Goal: Task Accomplishment & Management: Manage account settings

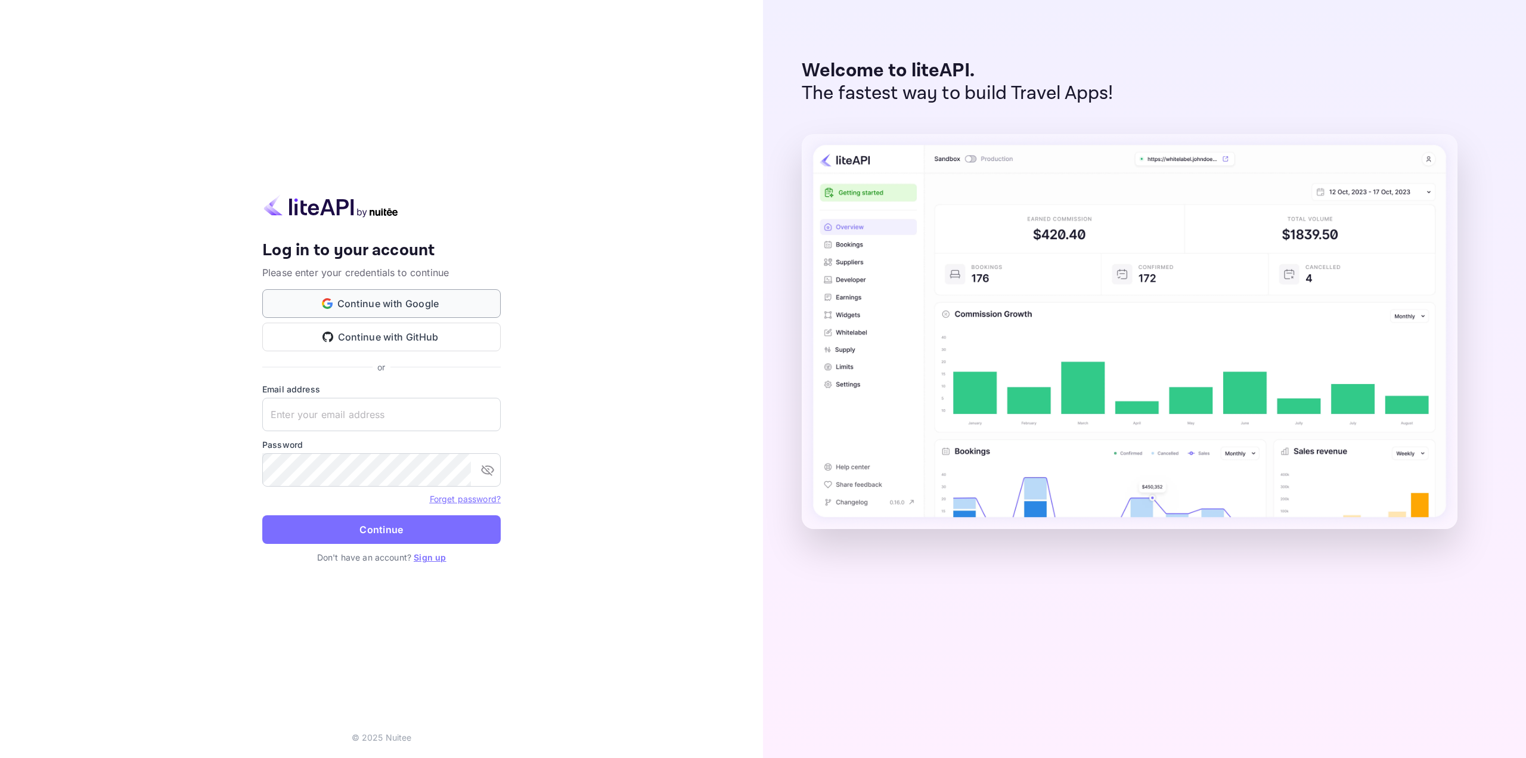
click at [388, 310] on button "Continue with Google" at bounding box center [381, 303] width 238 height 29
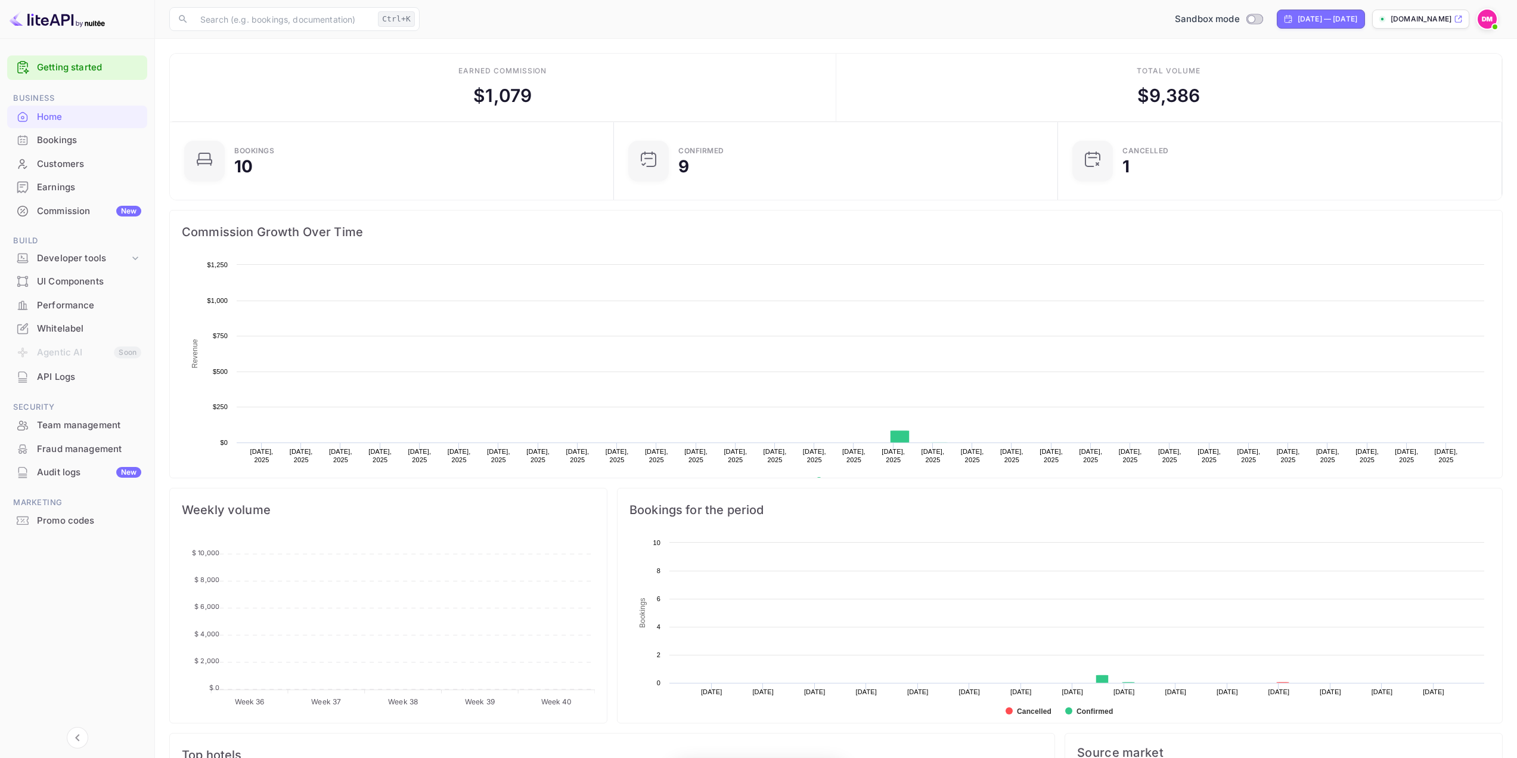
scroll to position [185, 428]
click at [175, 209] on div "Commission Growth Over Time Created with Highcharts 10.3.3 Revenue Chart contex…" at bounding box center [831, 339] width 1343 height 278
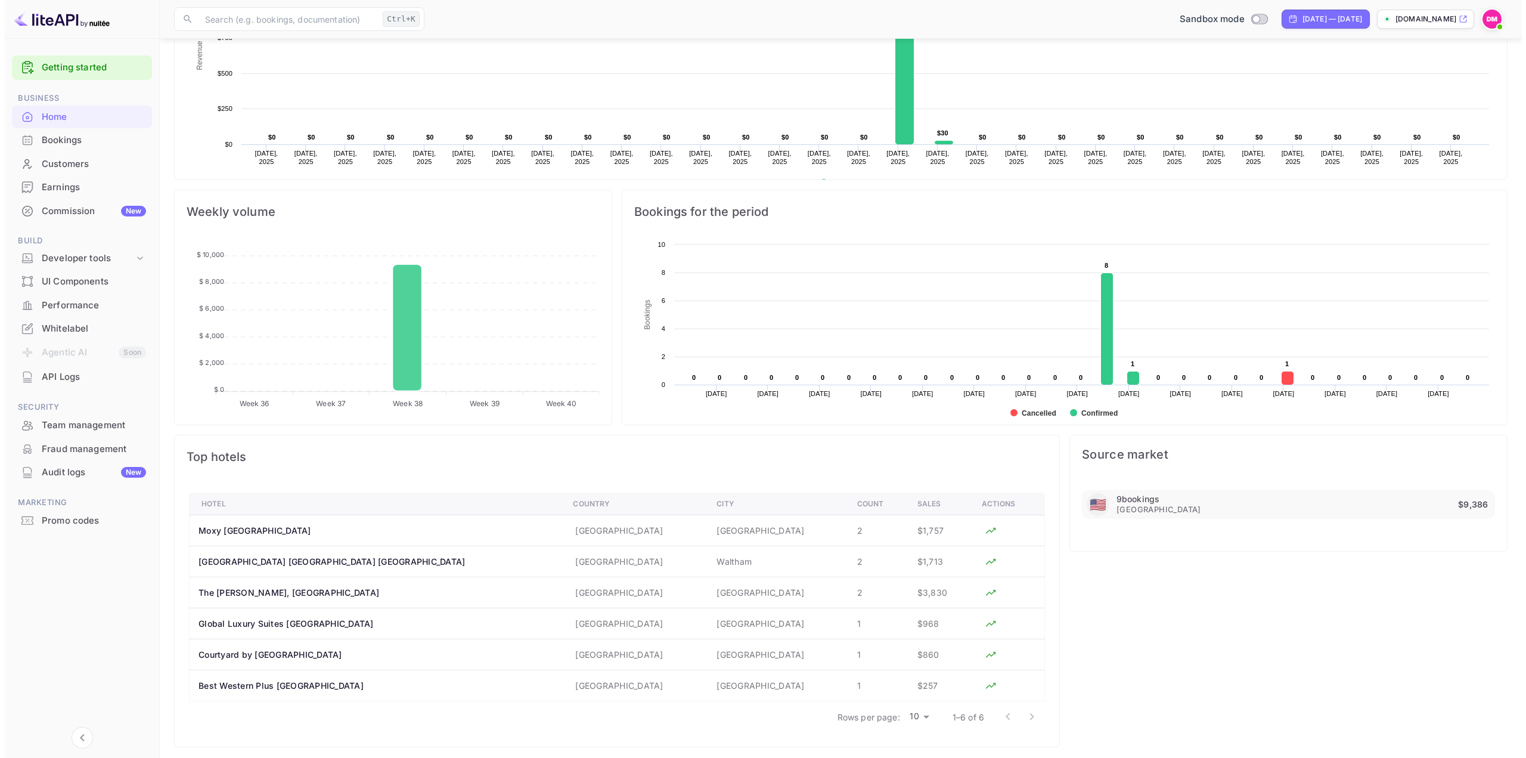
scroll to position [0, 0]
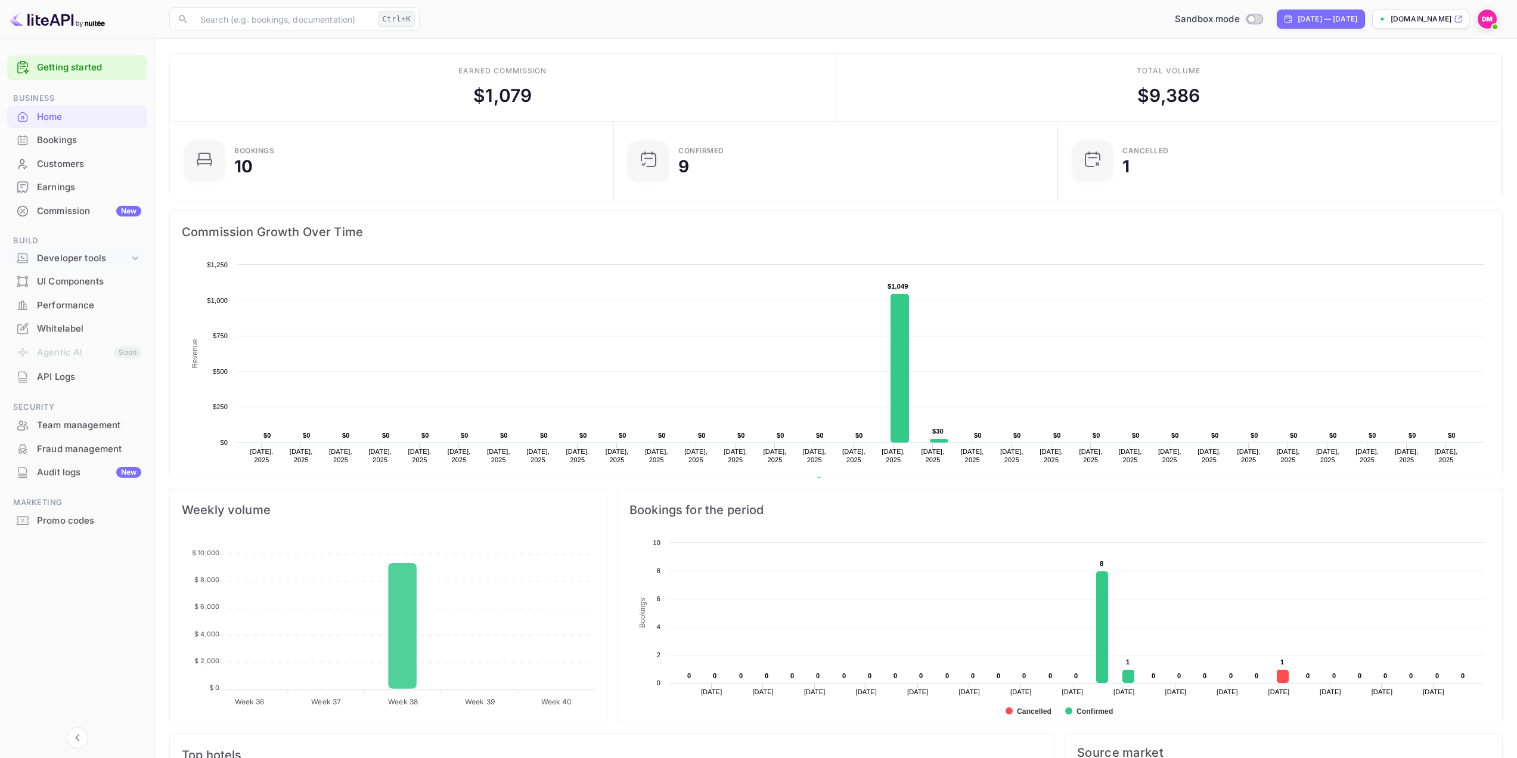
click at [97, 265] on div "Developer tools" at bounding box center [77, 258] width 140 height 21
click at [60, 294] on p "API Keys" at bounding box center [59, 296] width 35 height 13
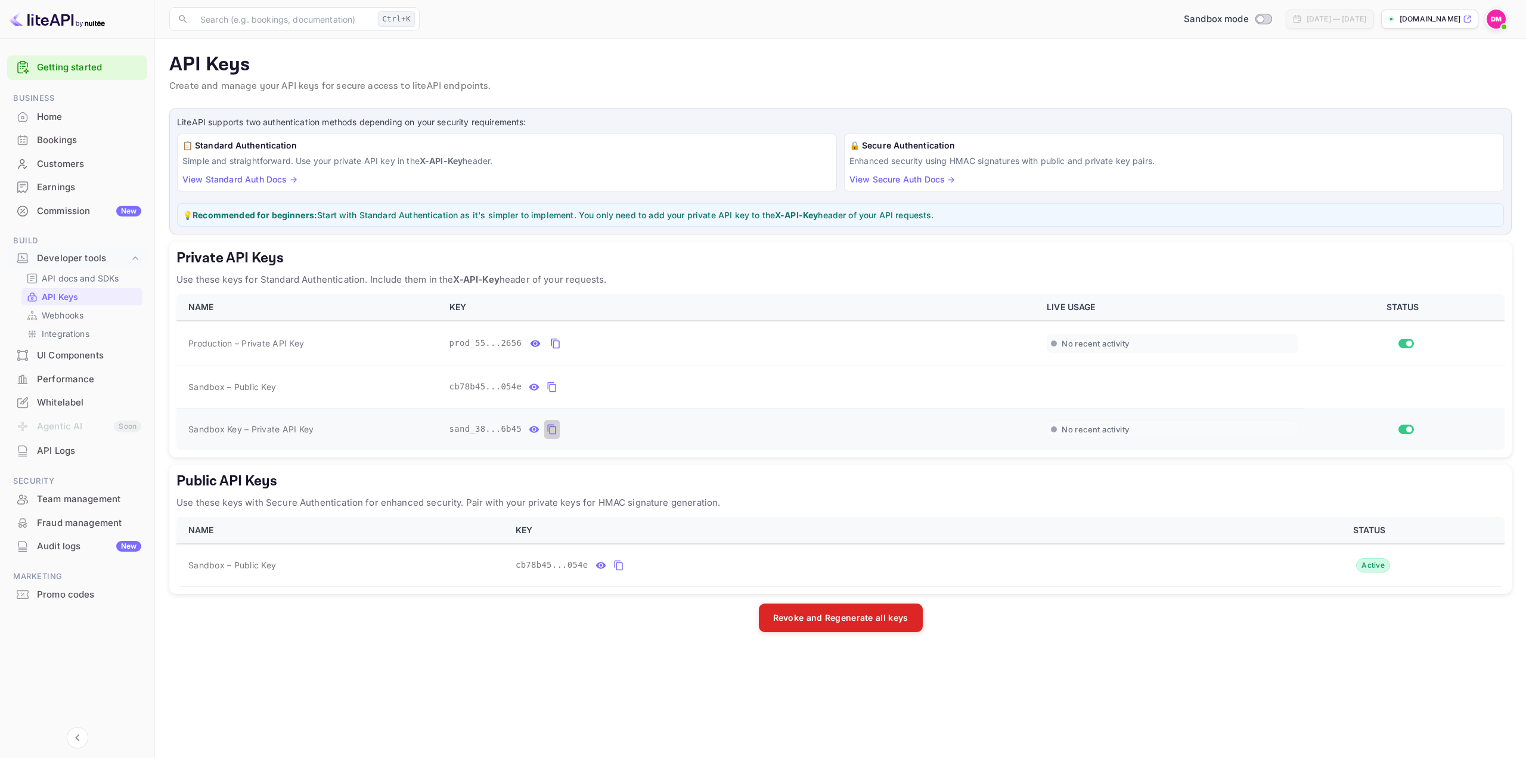
click at [548, 427] on icon "private api keys table" at bounding box center [552, 429] width 8 height 10
click at [63, 277] on p "API docs and SDKs" at bounding box center [81, 278] width 78 height 13
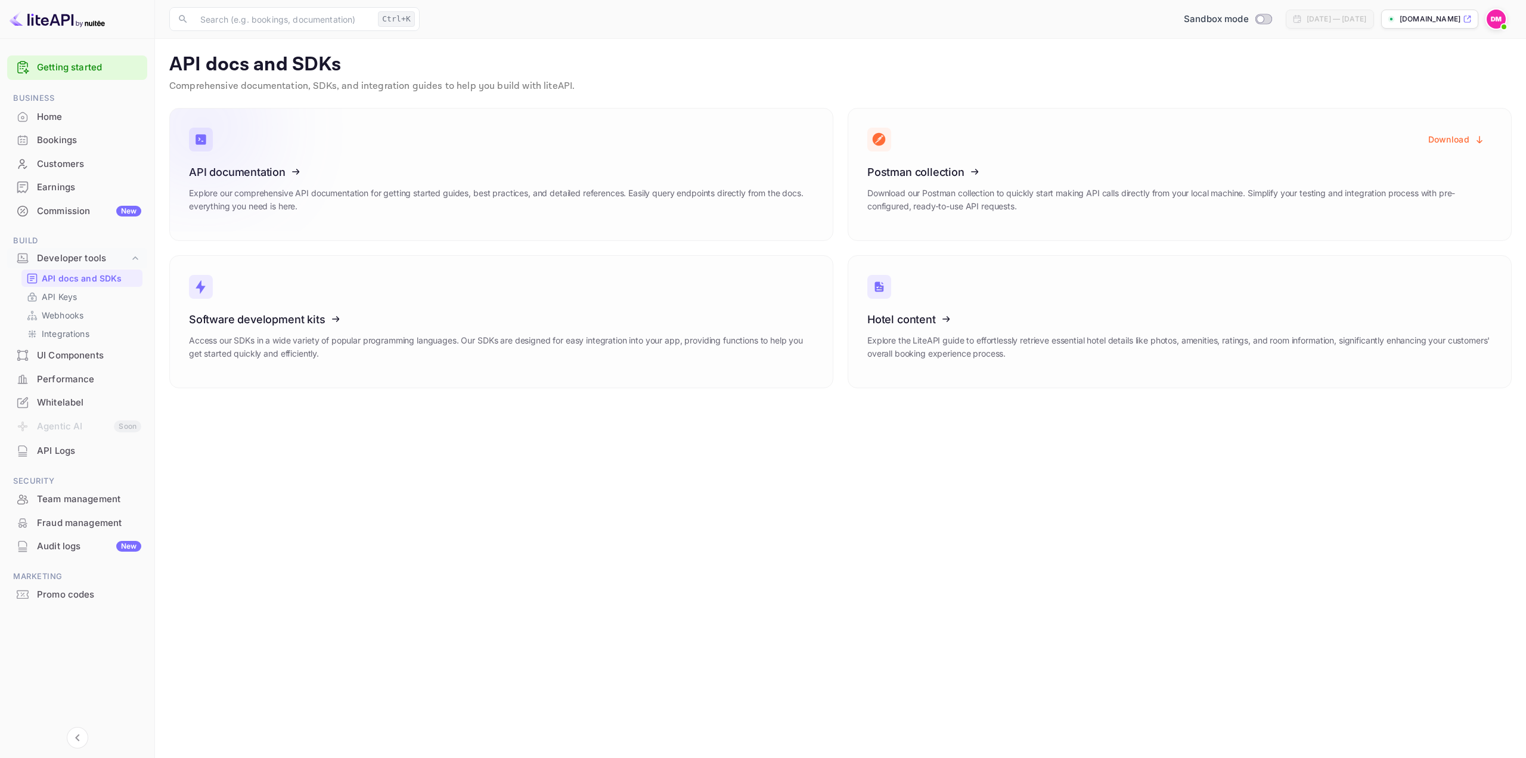
click at [316, 194] on icon at bounding box center [262, 170] width 185 height 123
click at [66, 305] on div "API docs and SDKs API Keys Webhooks Integrations" at bounding box center [77, 305] width 140 height 73
click at [69, 301] on p "API Keys" at bounding box center [59, 296] width 35 height 13
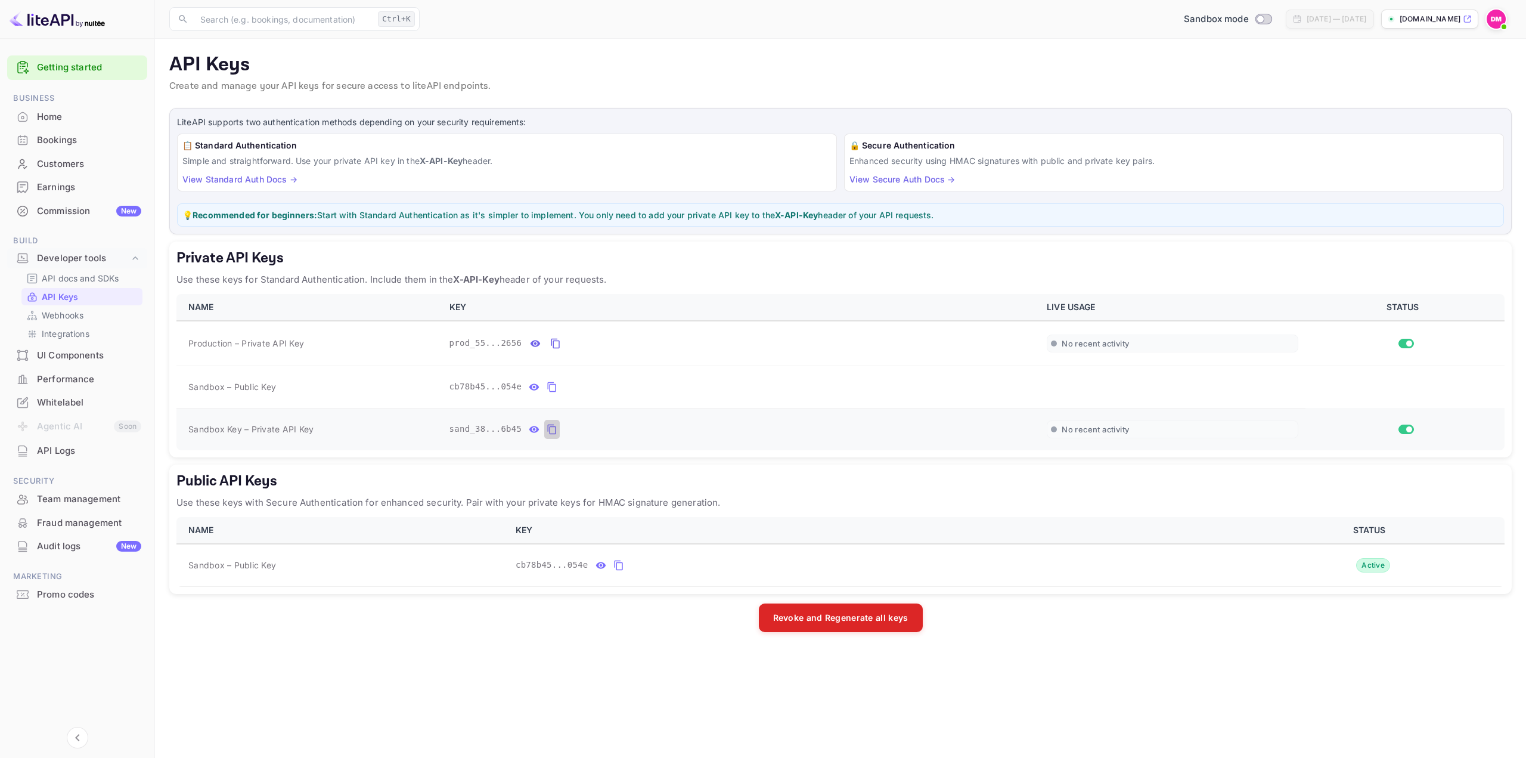
click at [547, 430] on icon "private api keys table" at bounding box center [552, 429] width 11 height 14
